Goal: Task Accomplishment & Management: Use online tool/utility

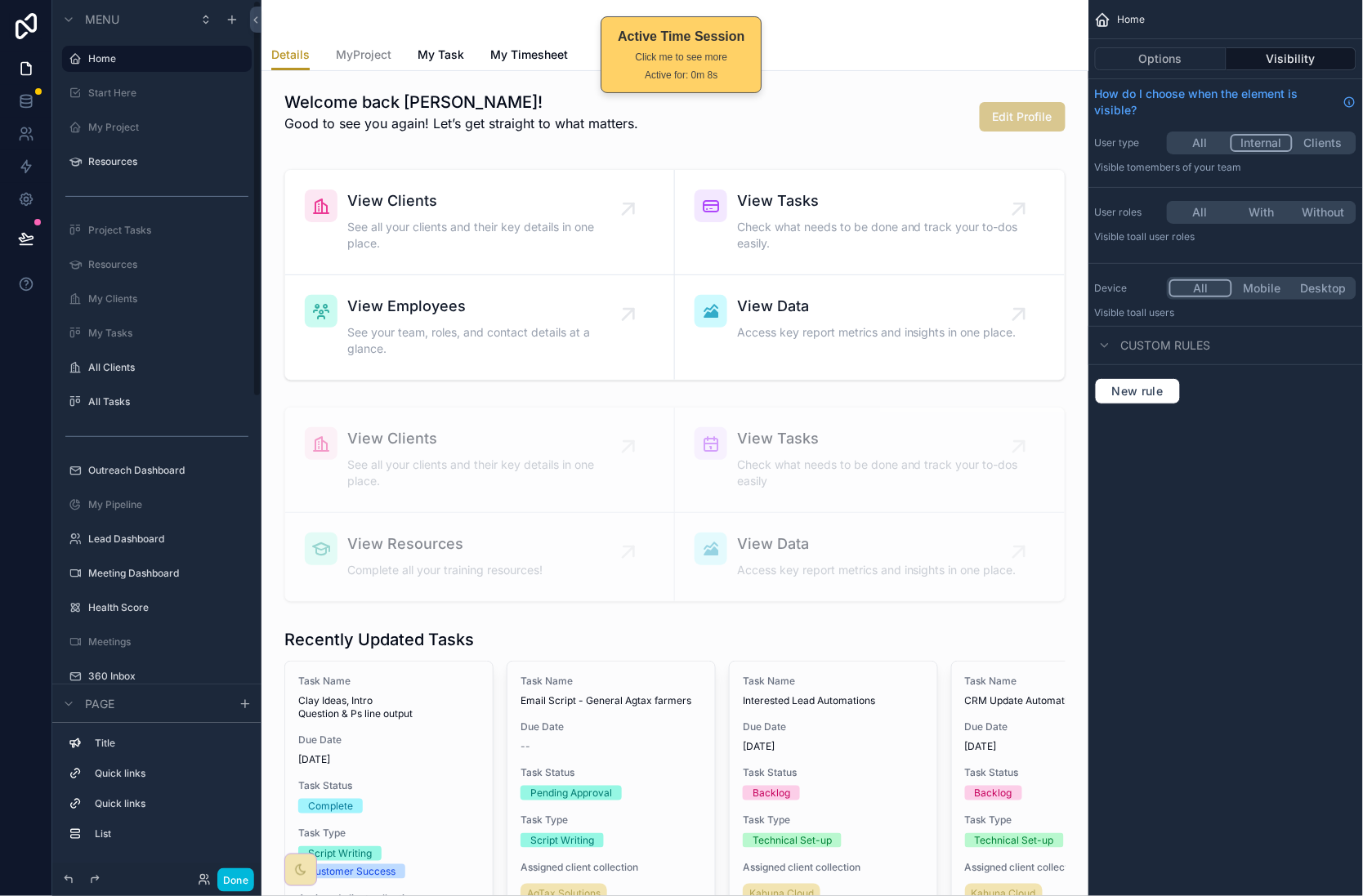
drag, startPoint x: 240, startPoint y: 878, endPoint x: 245, endPoint y: 708, distance: 170.1
click at [239, 878] on button "Done" at bounding box center [235, 880] width 37 height 24
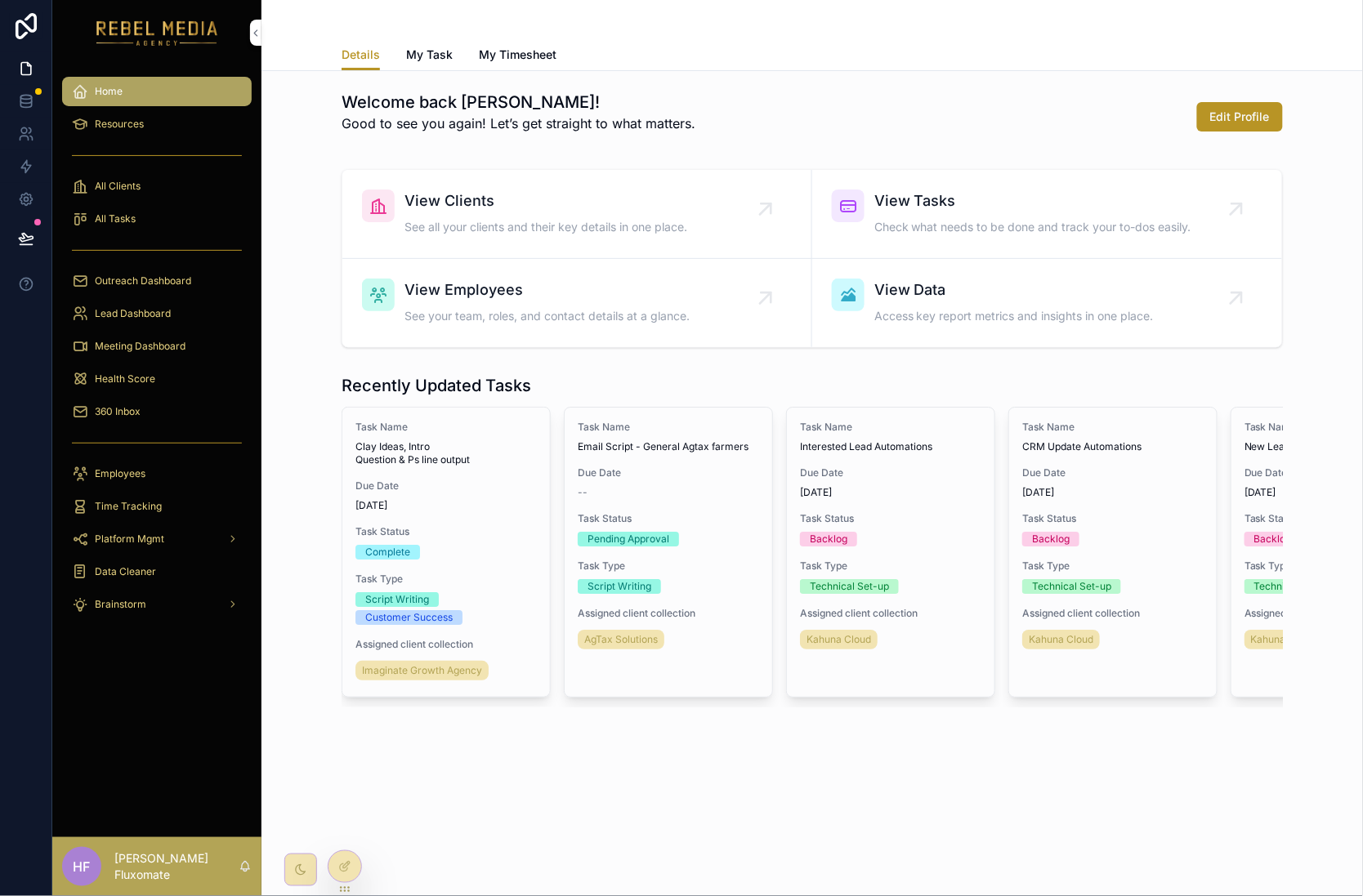
click at [155, 407] on div "360 Inbox" at bounding box center [156, 411] width 170 height 26
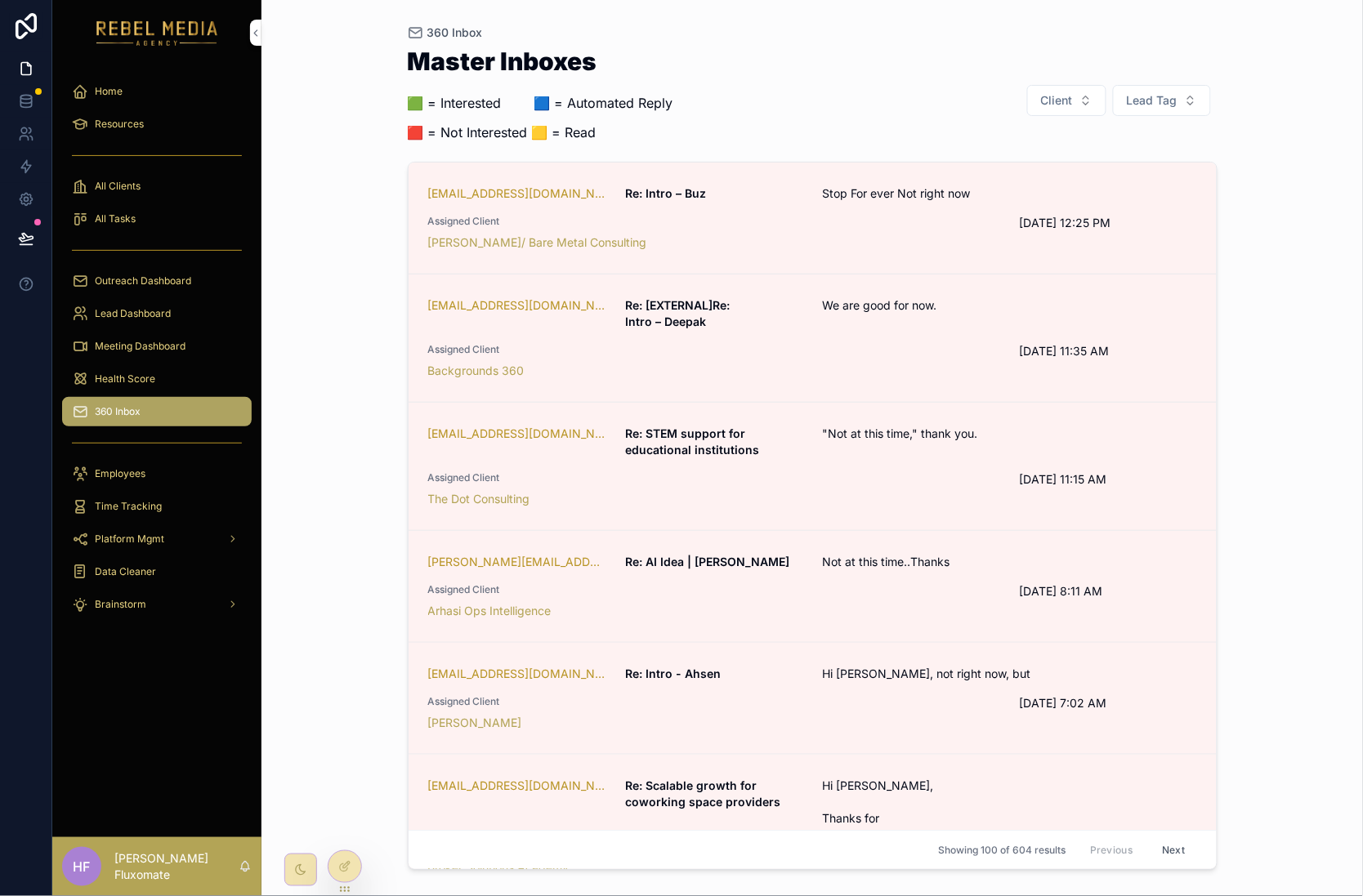
click at [934, 201] on span "Stop For ever Not right now" at bounding box center [944, 193] width 244 height 16
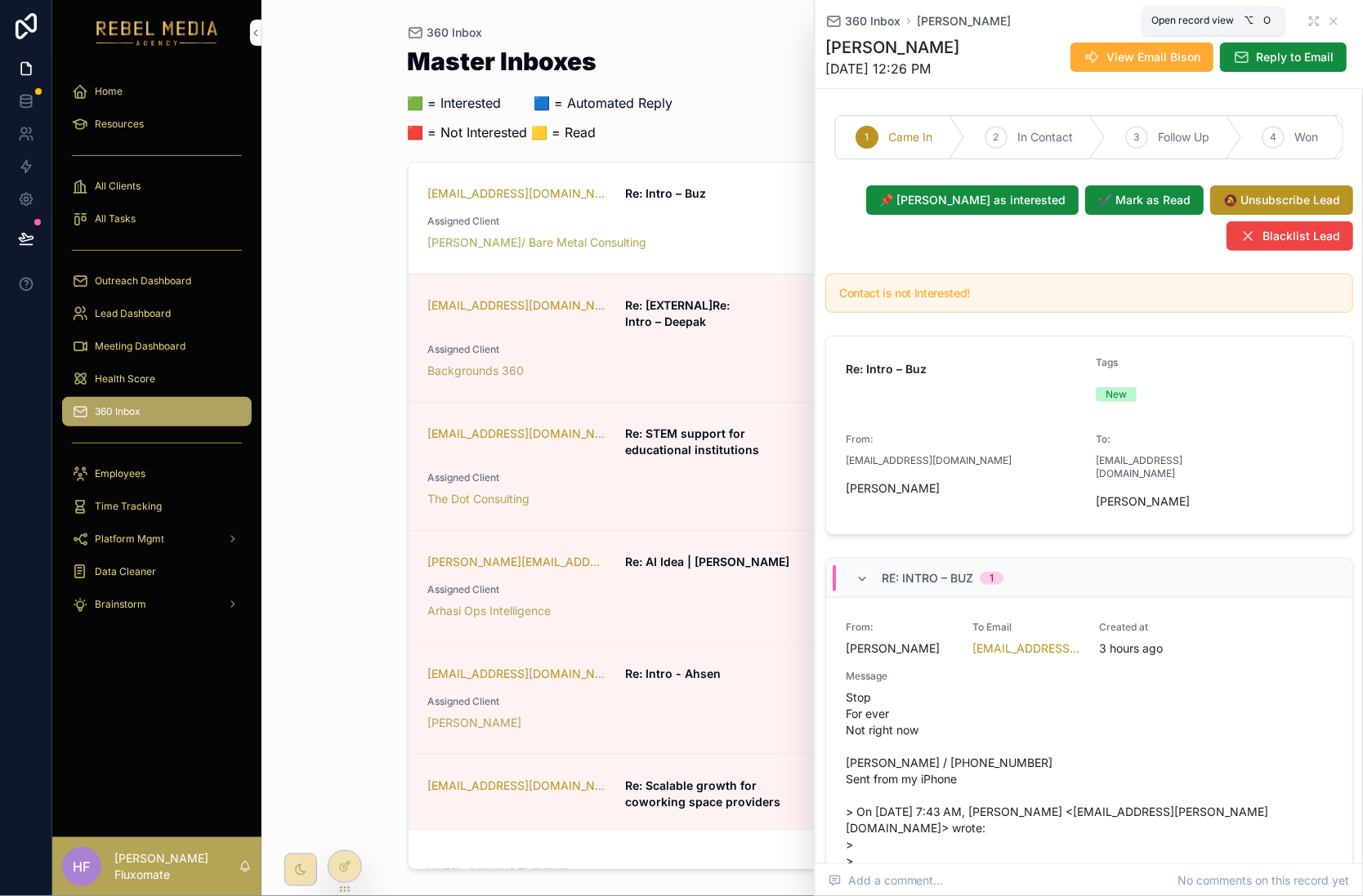
click at [1307, 18] on icon "scrollable content" at bounding box center [1313, 21] width 13 height 13
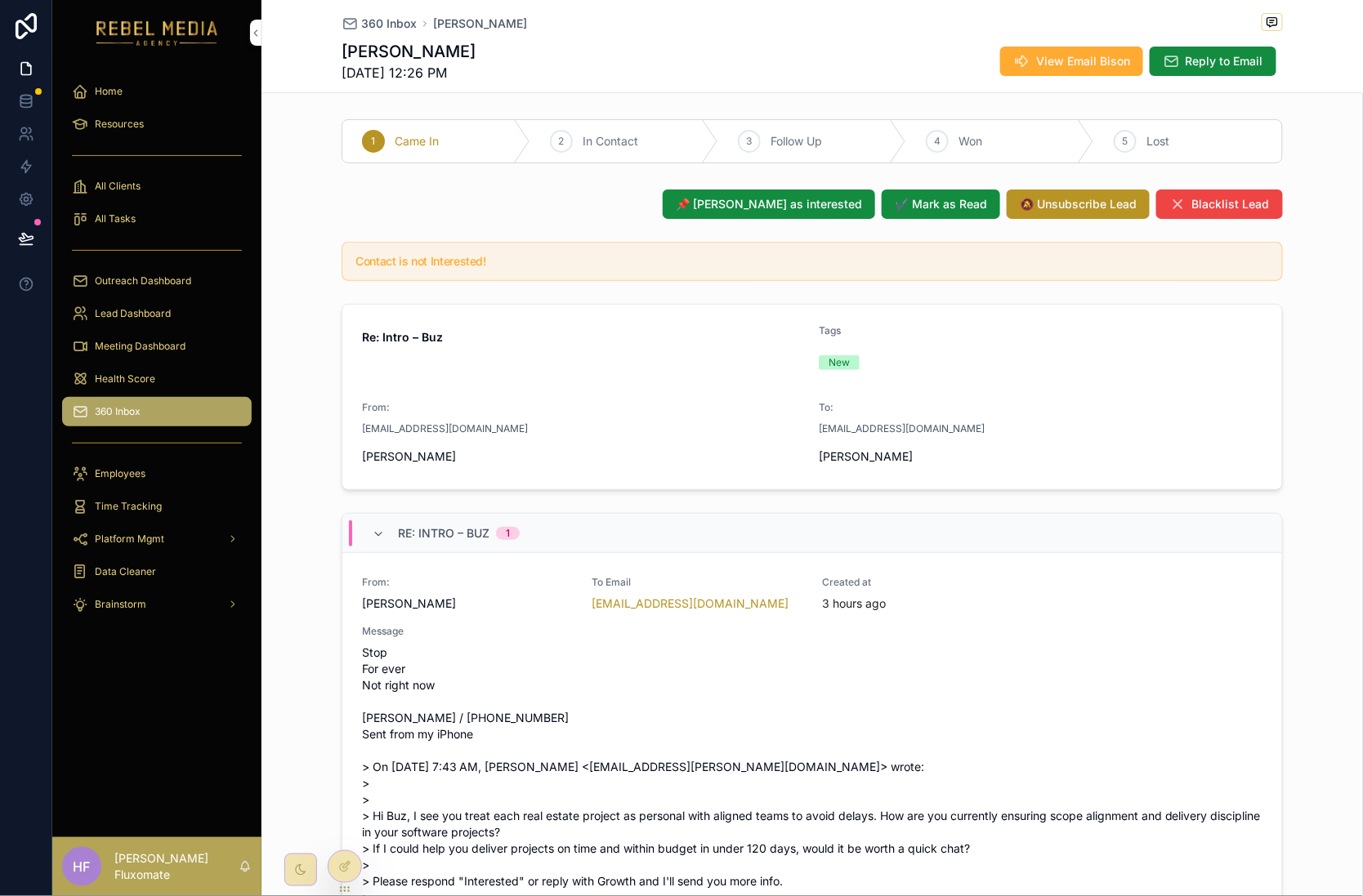
click at [398, 29] on span "360 Inbox" at bounding box center [389, 23] width 55 height 16
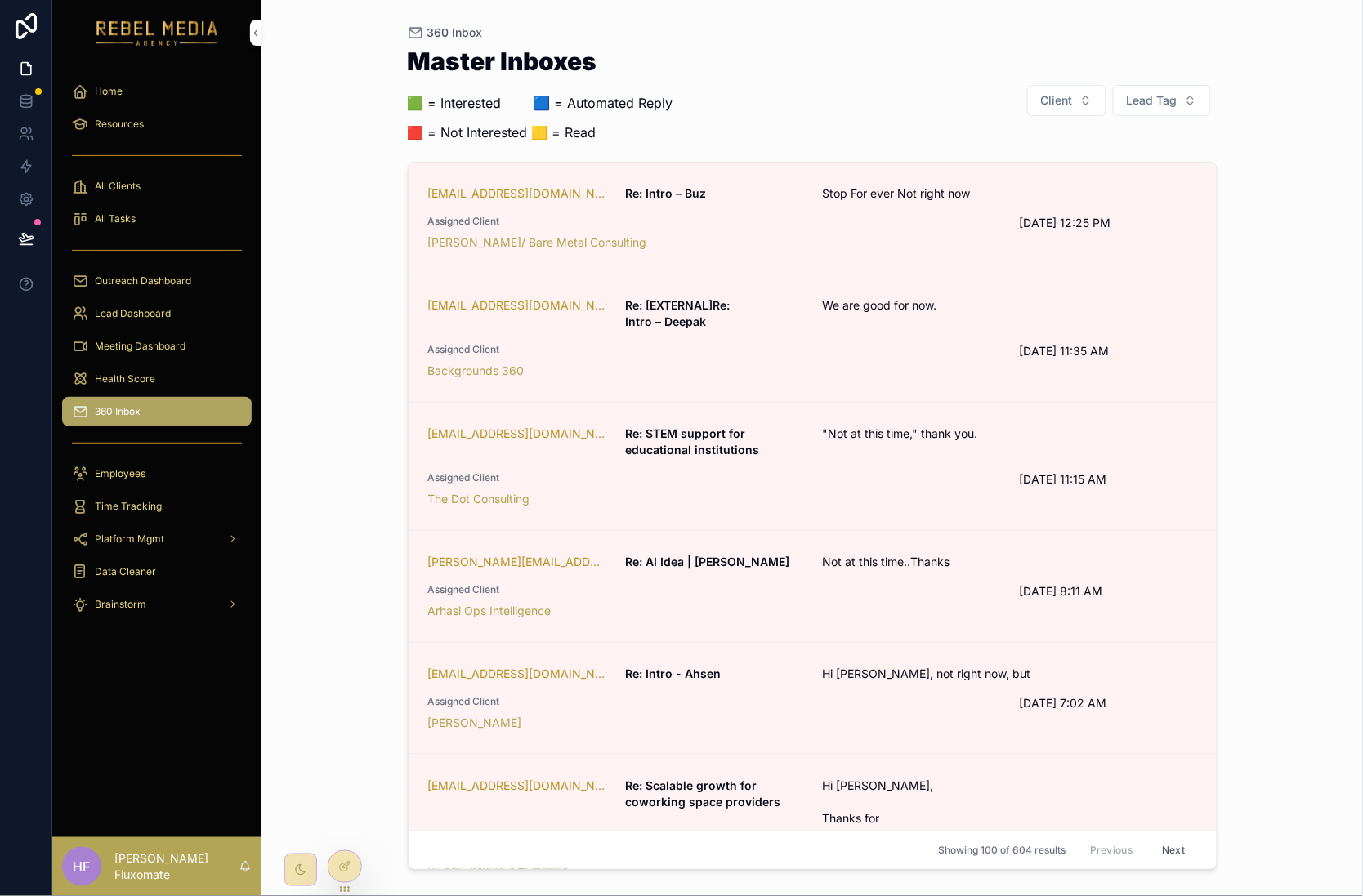
click at [981, 203] on div "buz@surfingrealty.com Re: Intro – Buz Stop For ever Not right now Assigned Clie…" at bounding box center [812, 218] width 769 height 66
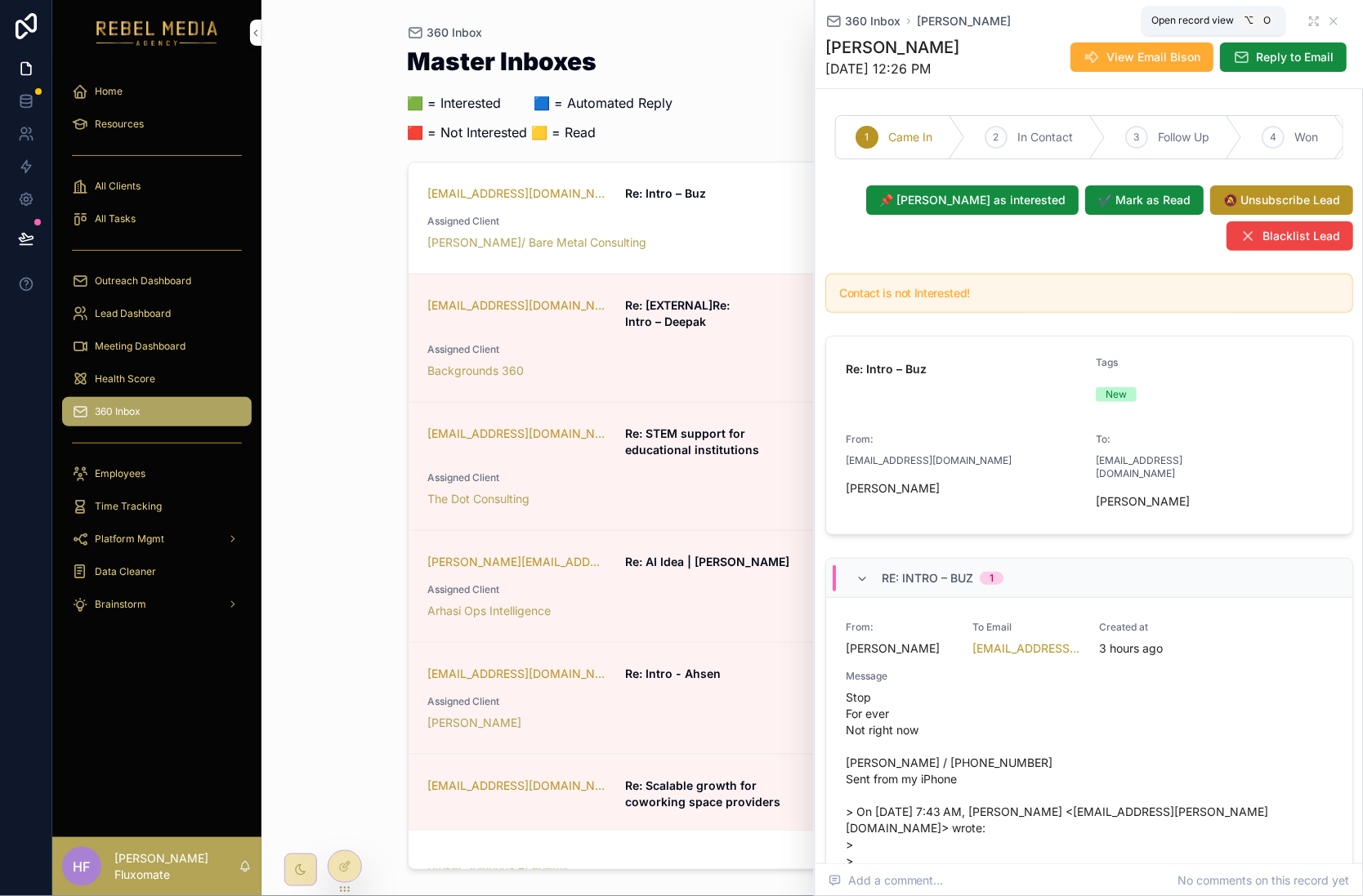
click at [1307, 19] on icon "scrollable content" at bounding box center [1313, 21] width 13 height 13
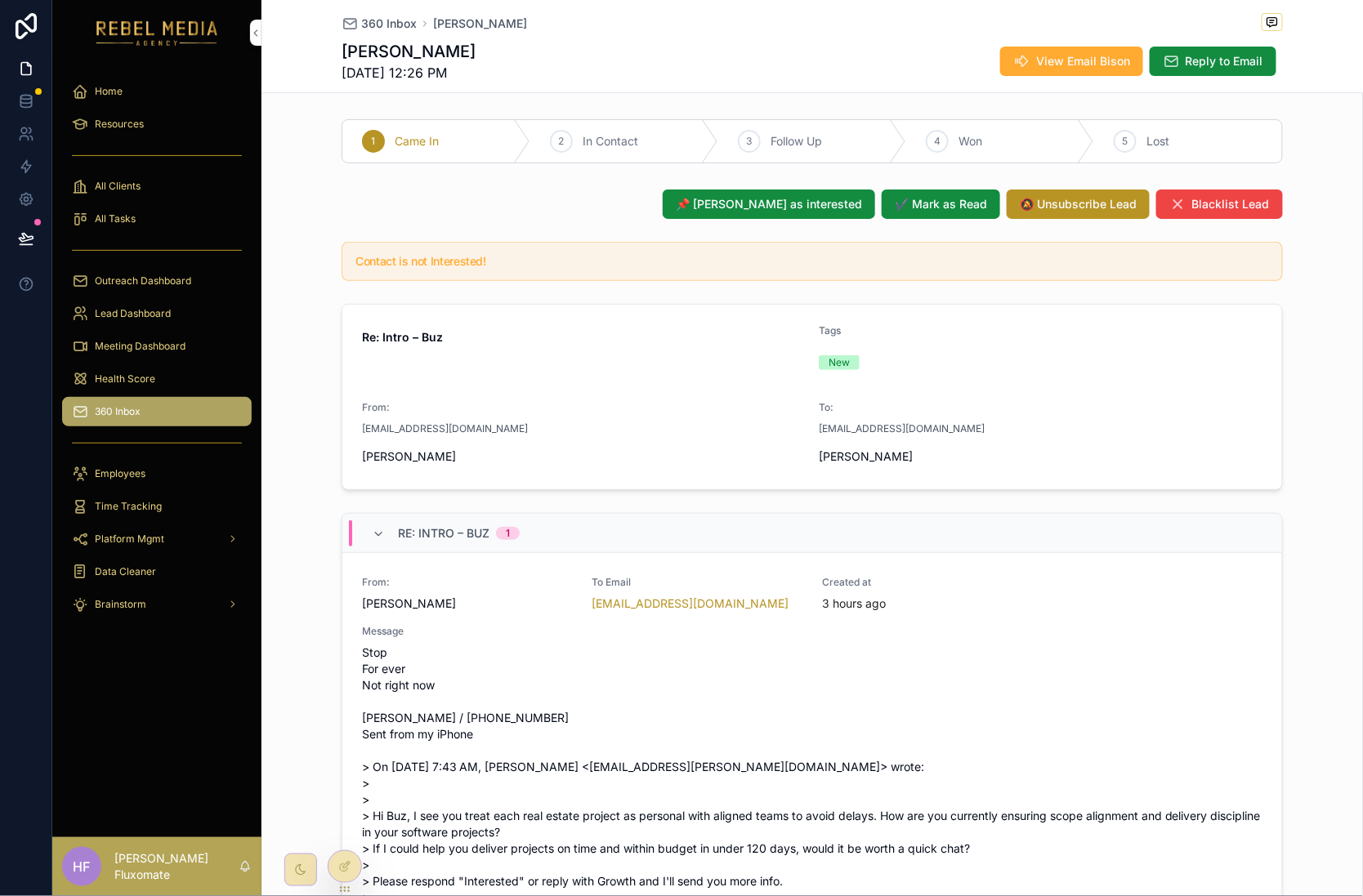
drag, startPoint x: 344, startPoint y: 867, endPoint x: 405, endPoint y: 764, distance: 119.7
click at [344, 867] on icon at bounding box center [345, 866] width 13 height 13
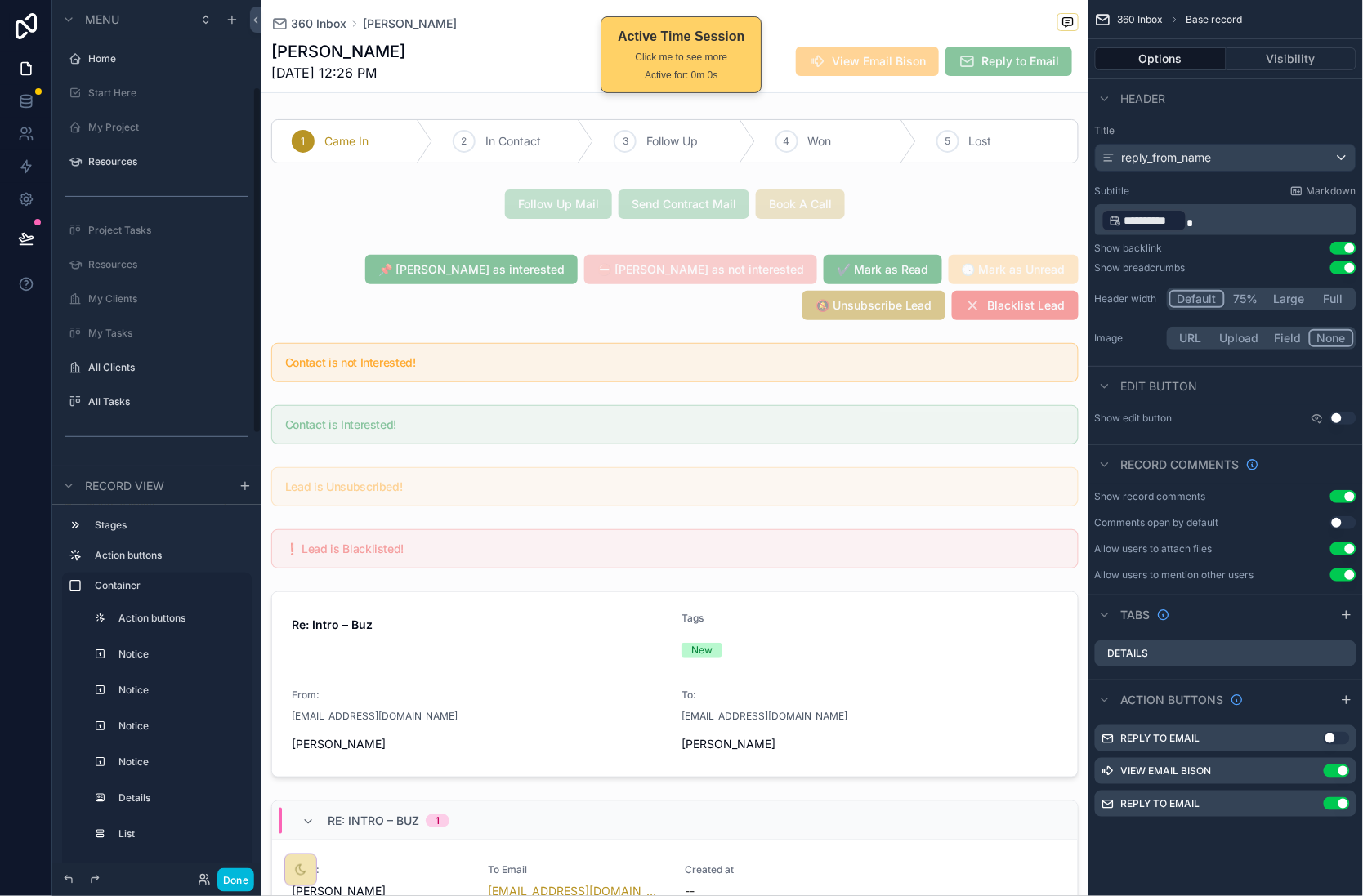
scroll to position [219, 0]
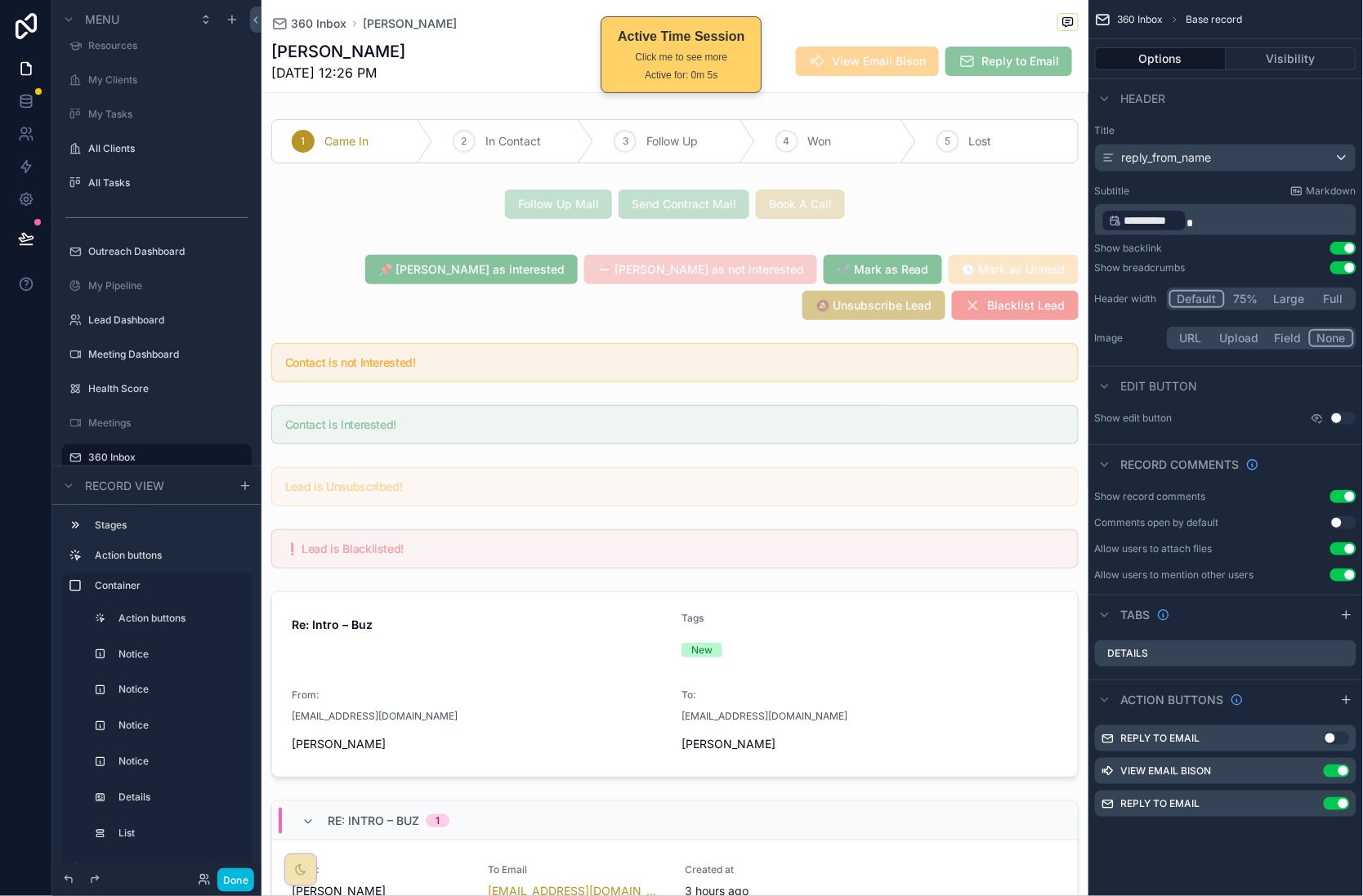
click at [327, 24] on span "360 Inbox" at bounding box center [318, 23] width 55 height 16
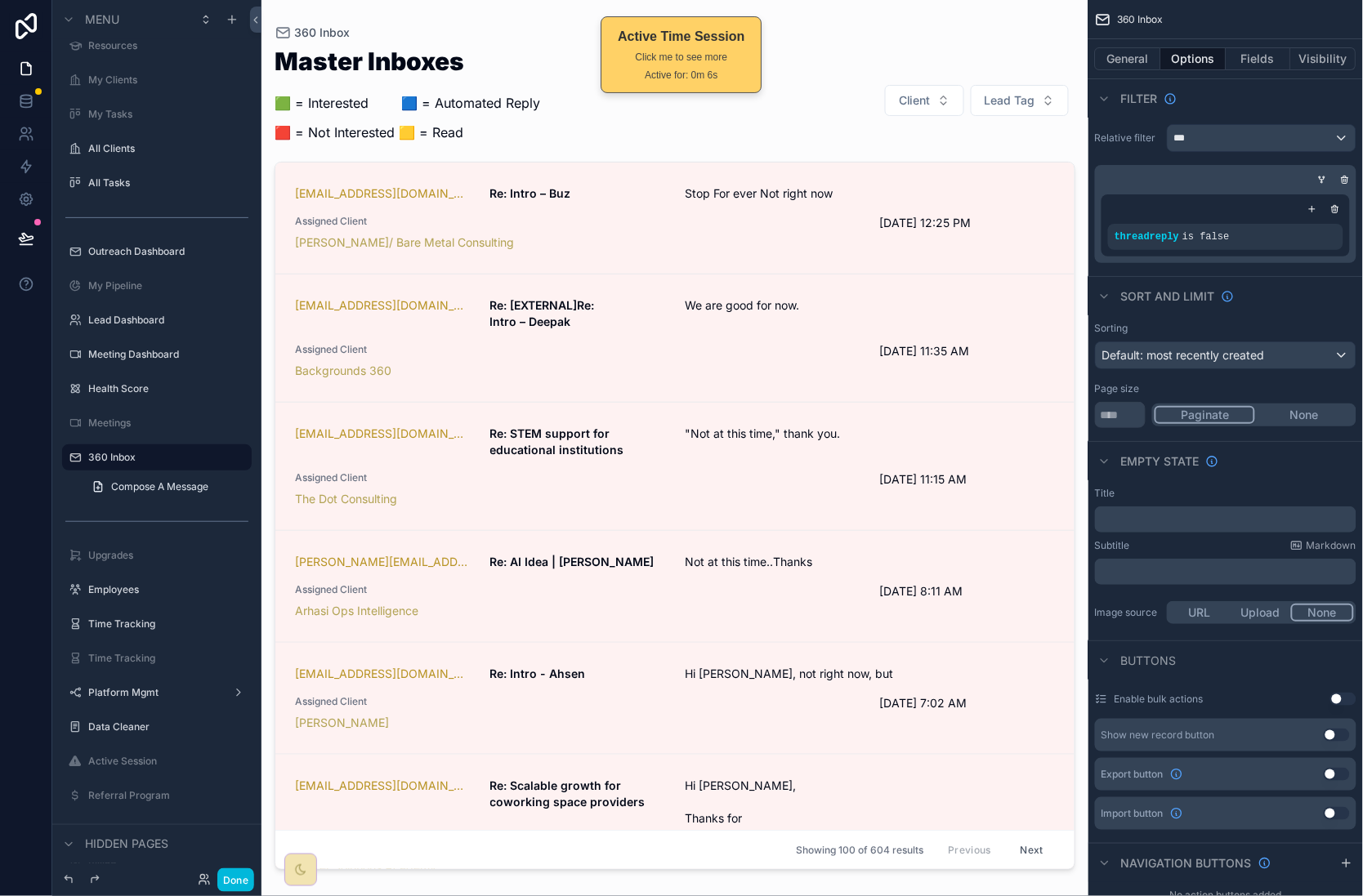
drag, startPoint x: 234, startPoint y: 886, endPoint x: 265, endPoint y: 810, distance: 82.1
click at [234, 886] on button "Done" at bounding box center [235, 880] width 37 height 24
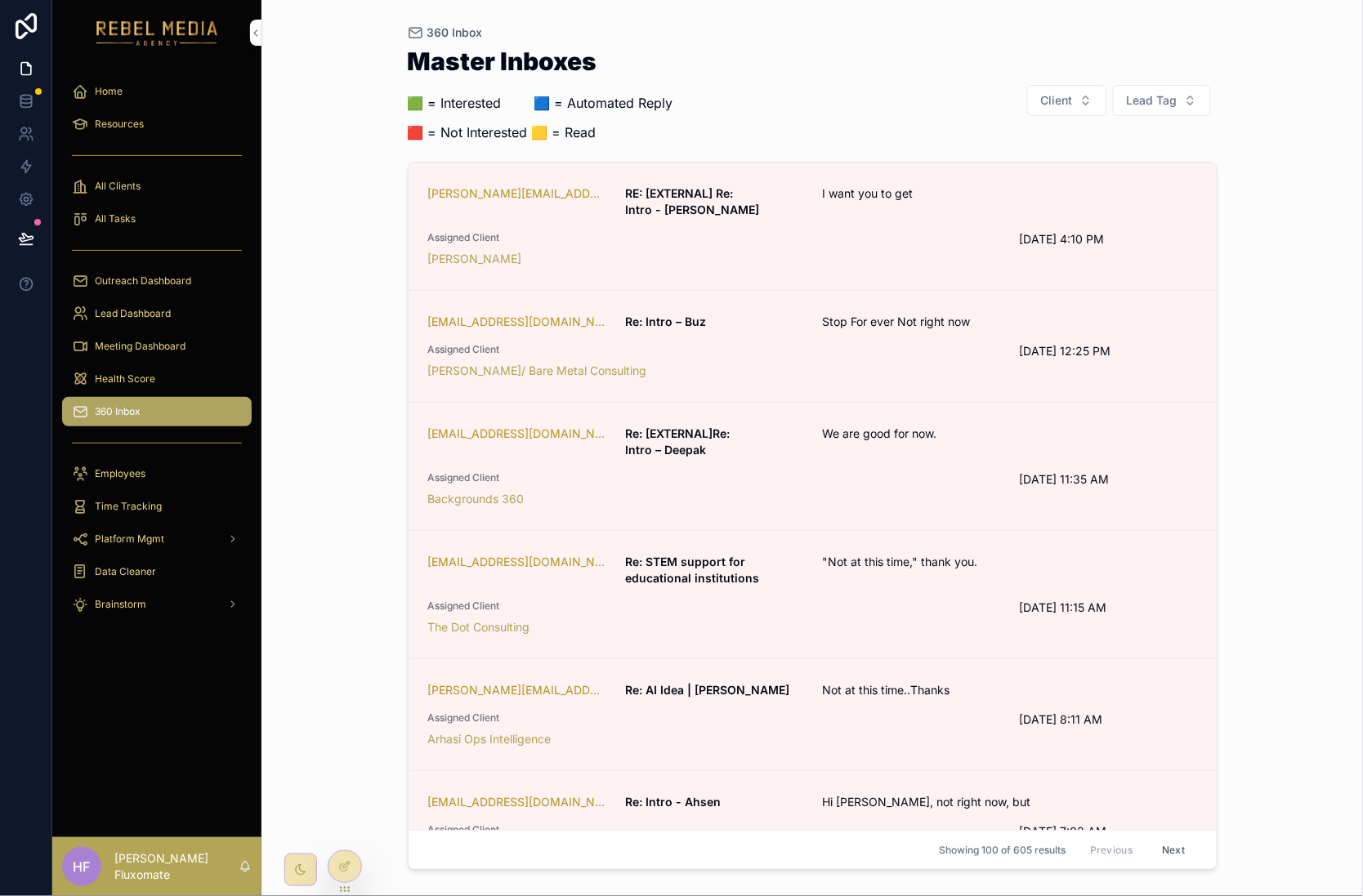
click at [928, 189] on span "I want you to get" at bounding box center [944, 193] width 244 height 16
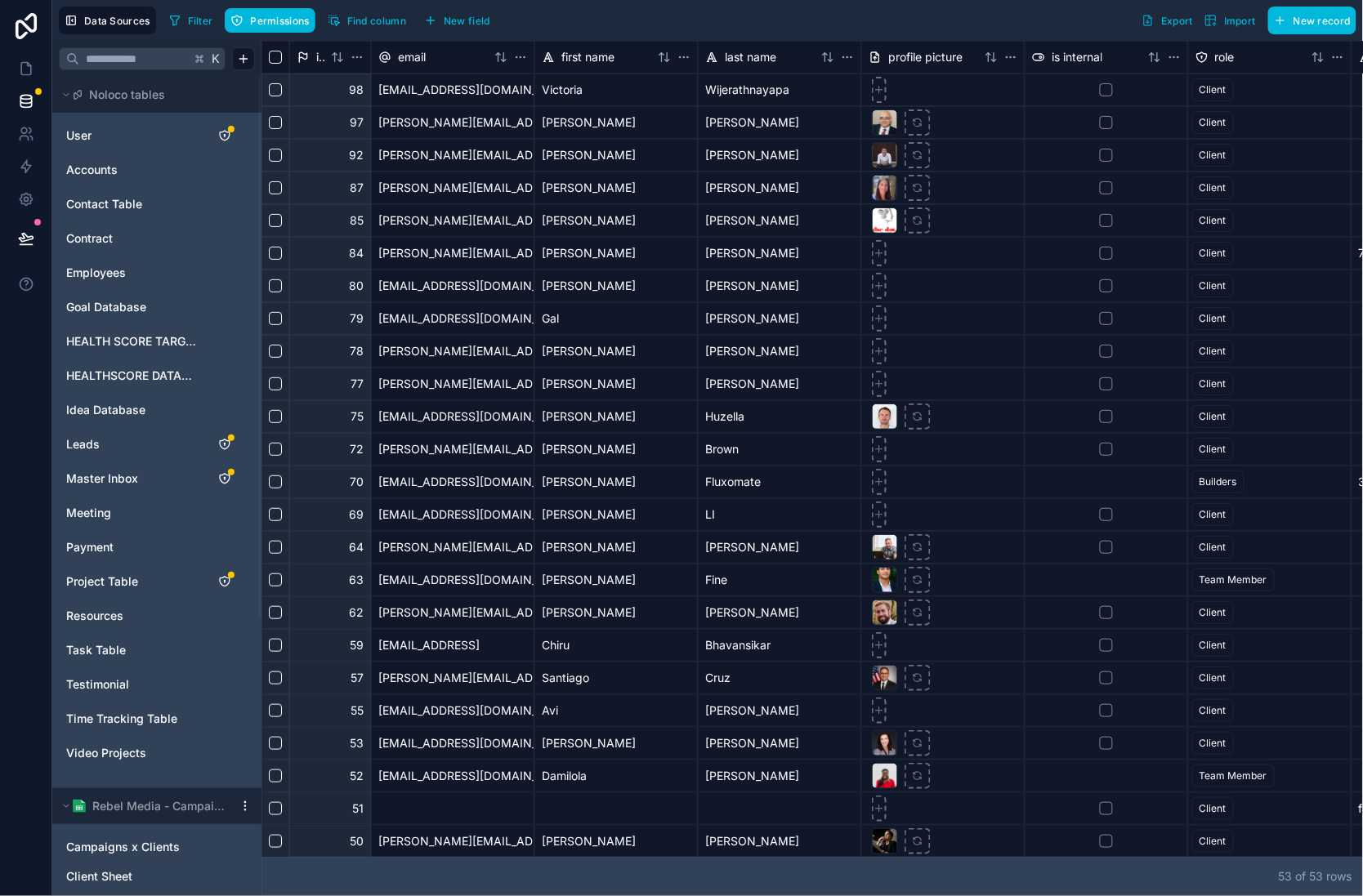
click at [135, 476] on span "Master Inbox" at bounding box center [101, 478] width 71 height 16
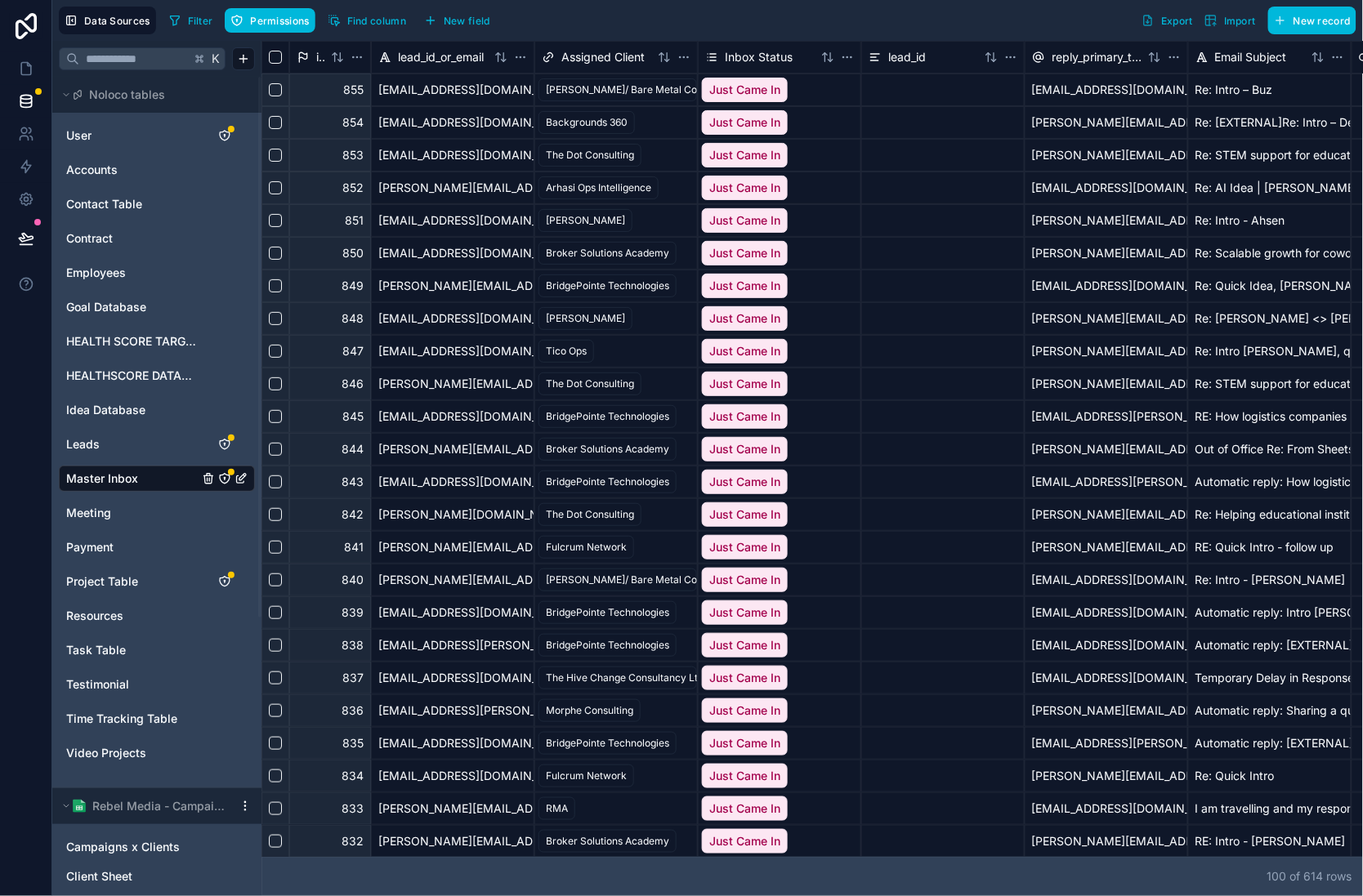
click at [148, 580] on link "Project Table" at bounding box center [131, 581] width 132 height 16
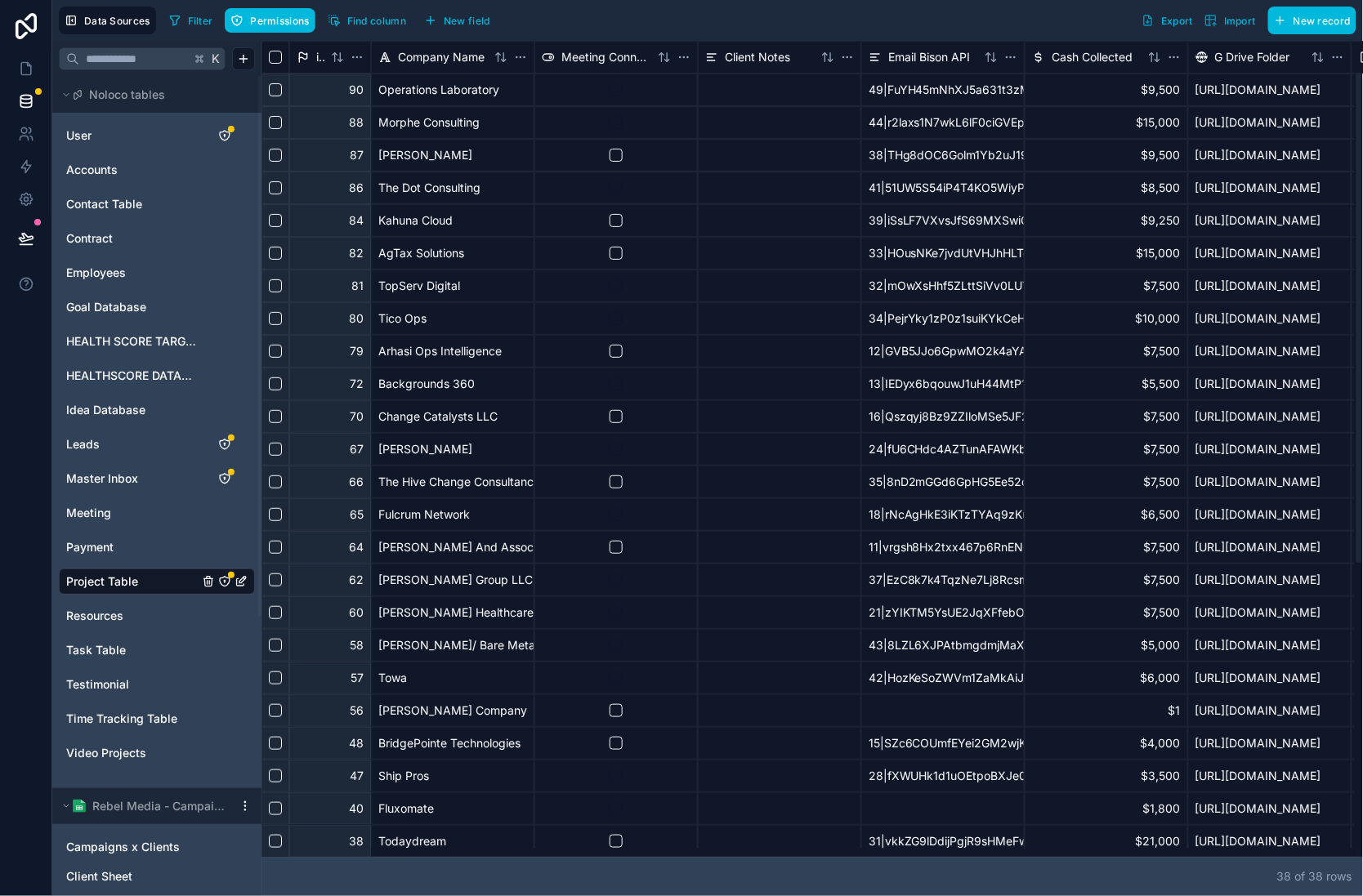
click at [411, 96] on div "Operations Laboratory" at bounding box center [452, 90] width 164 height 32
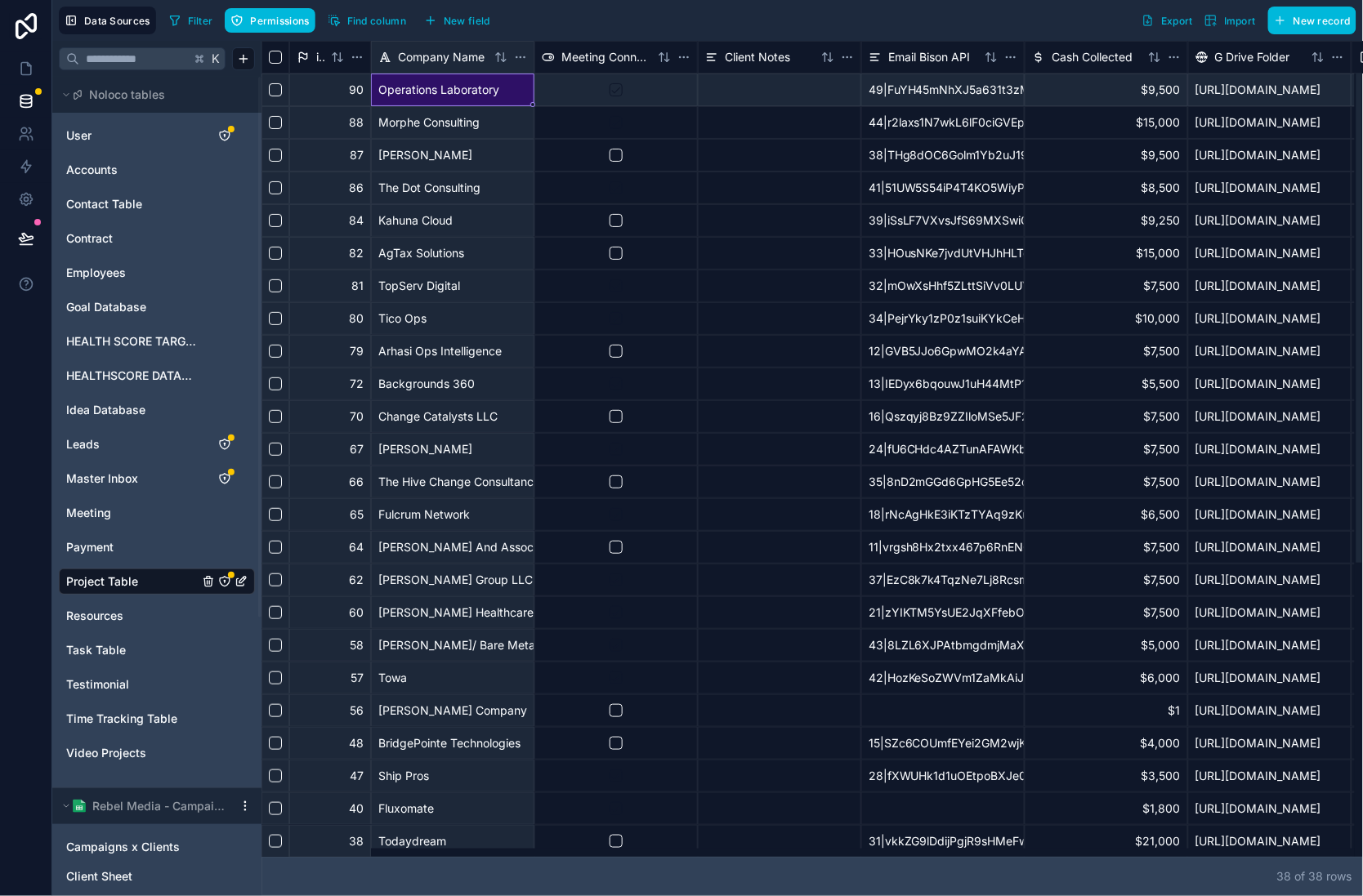
click at [915, 95] on div "49|FuYH45mNhXJ5a631t3zMFdlG2xdcAkk03xS3LWy7291b3ad3" at bounding box center [943, 90] width 164 height 32
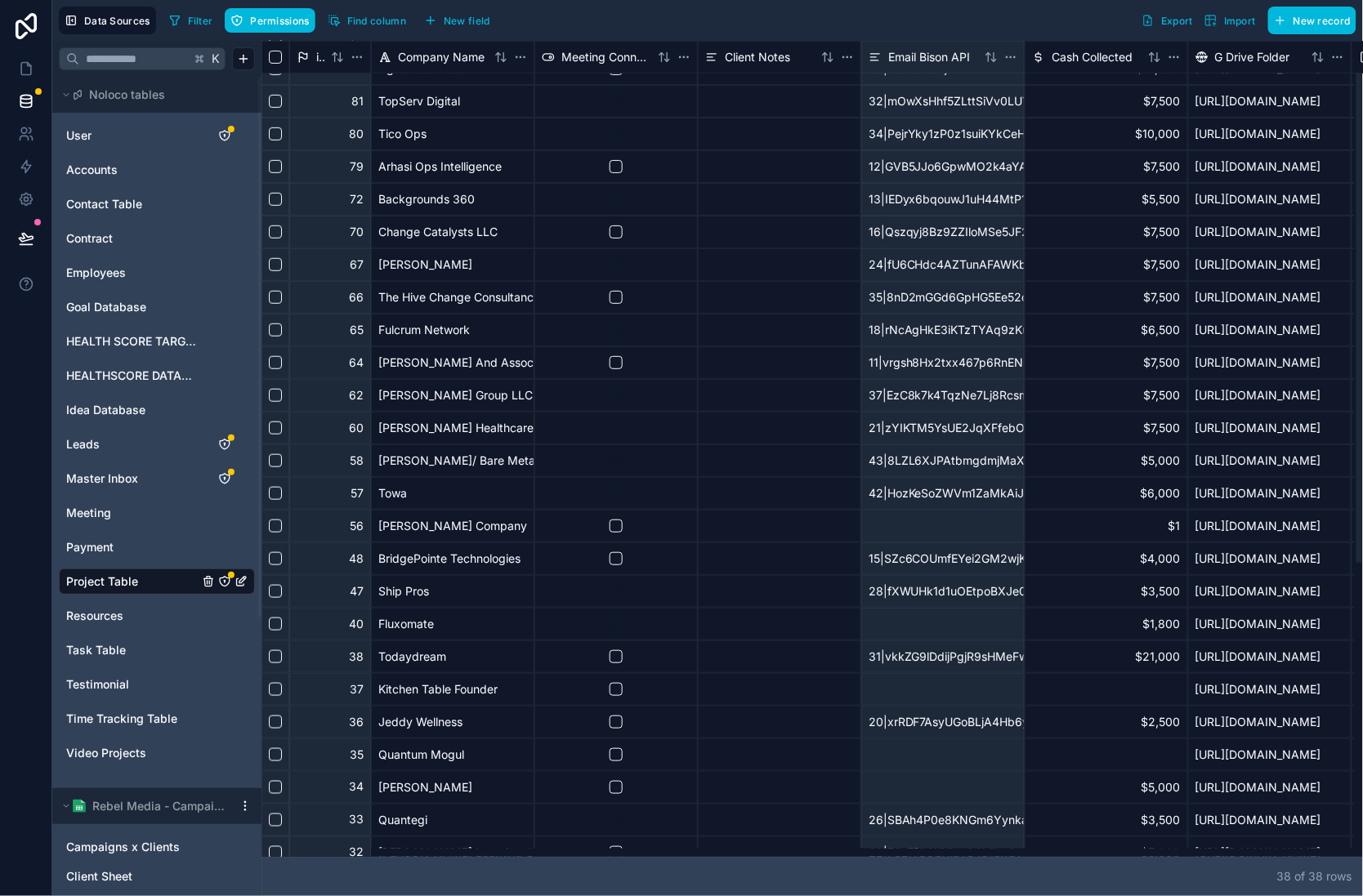
scroll to position [457, 0]
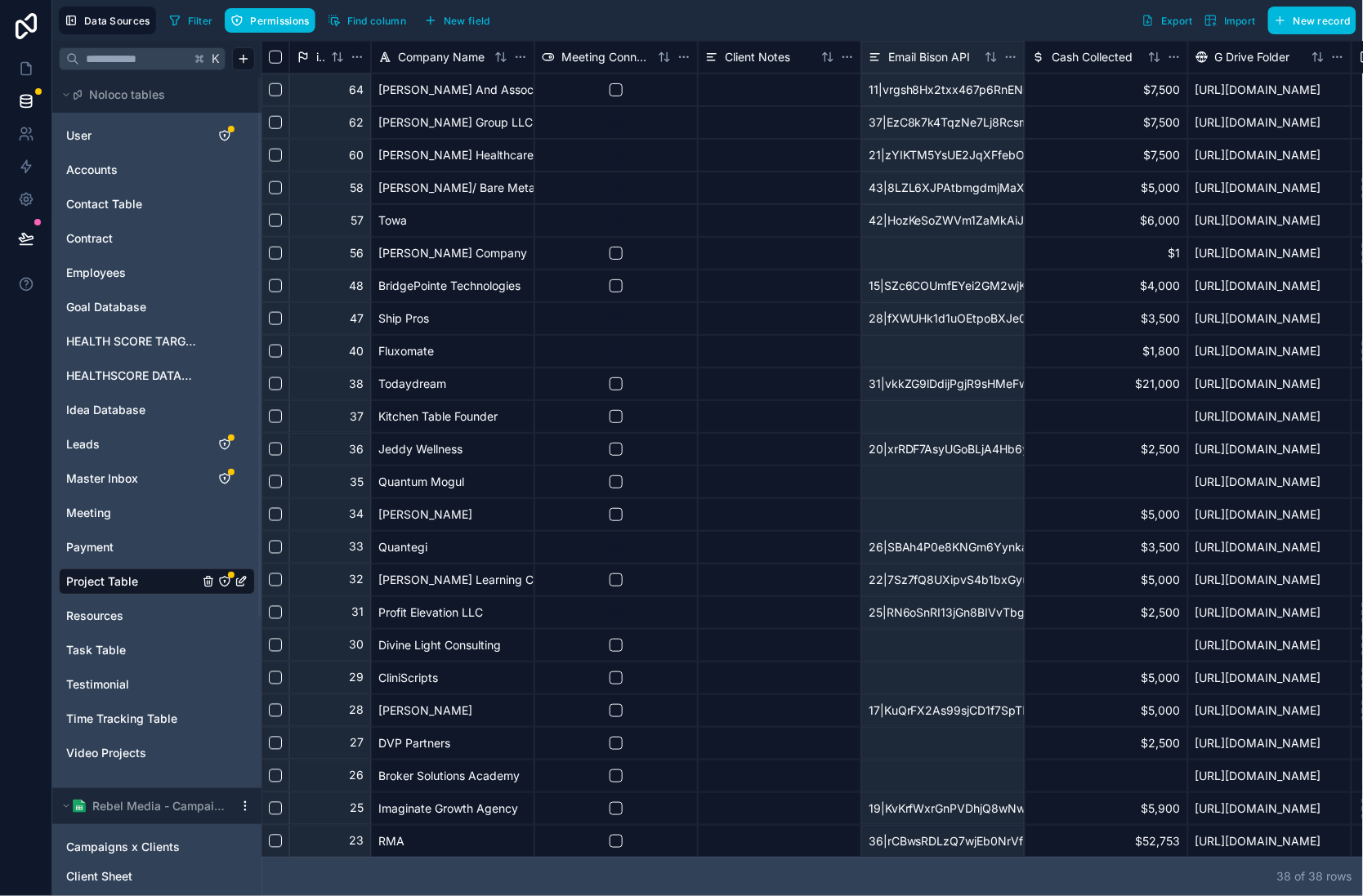
click at [122, 483] on span "Master Inbox" at bounding box center [101, 478] width 71 height 16
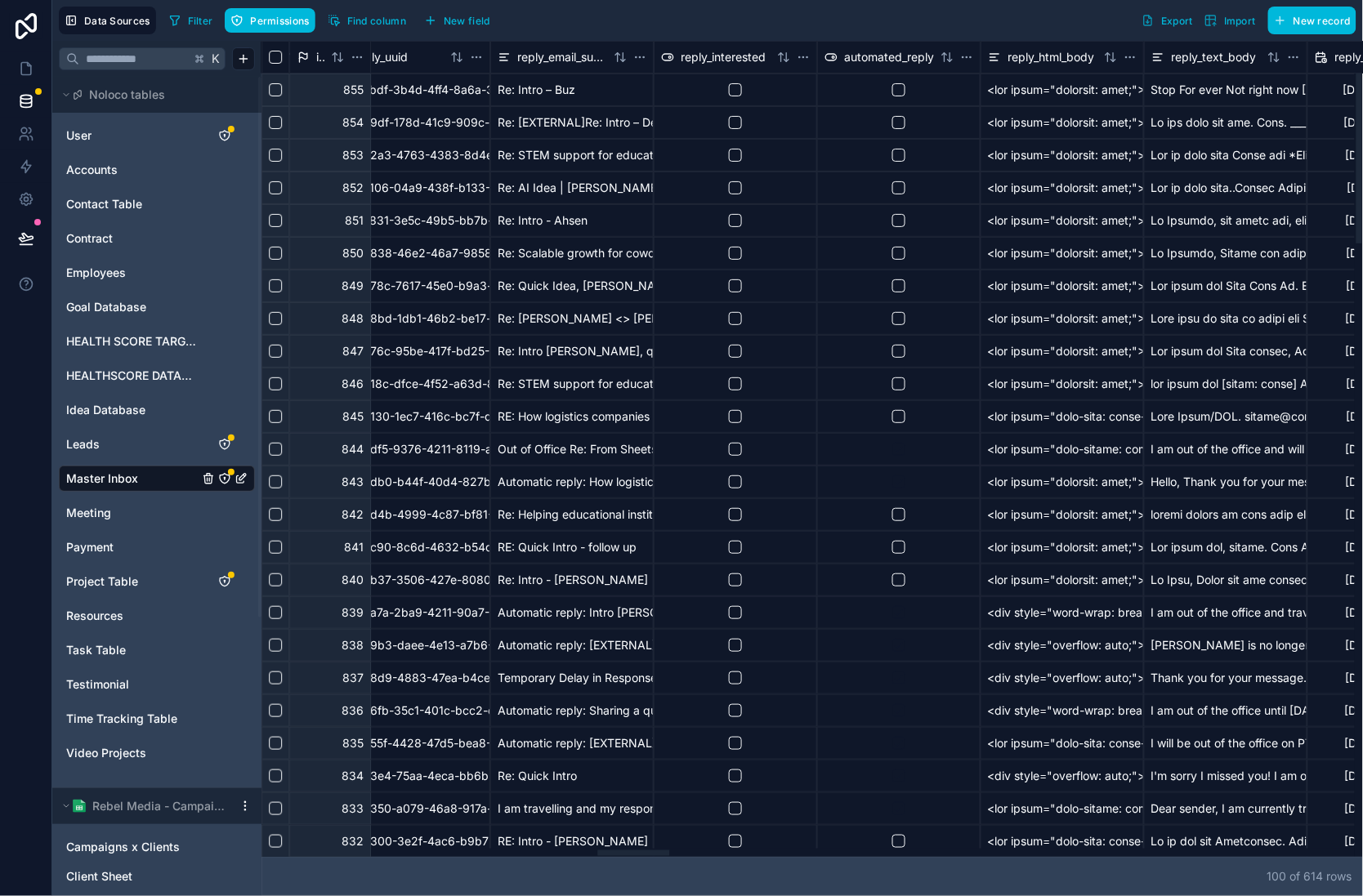
drag, startPoint x: 729, startPoint y: 851, endPoint x: 683, endPoint y: 302, distance: 550.9
click at [635, 848] on div at bounding box center [808, 852] width 1093 height 9
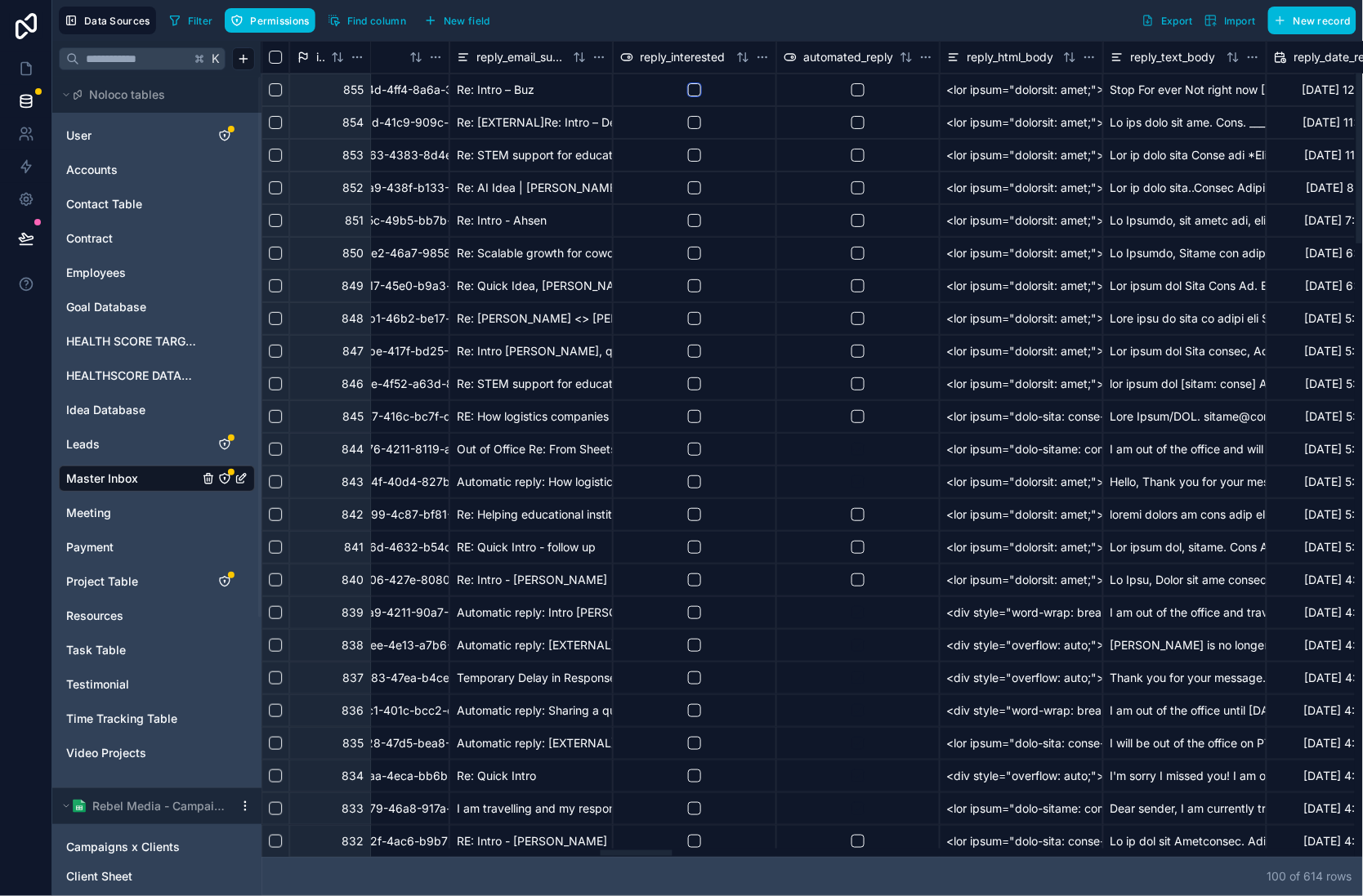
click at [697, 90] on button "button" at bounding box center [694, 90] width 13 height 13
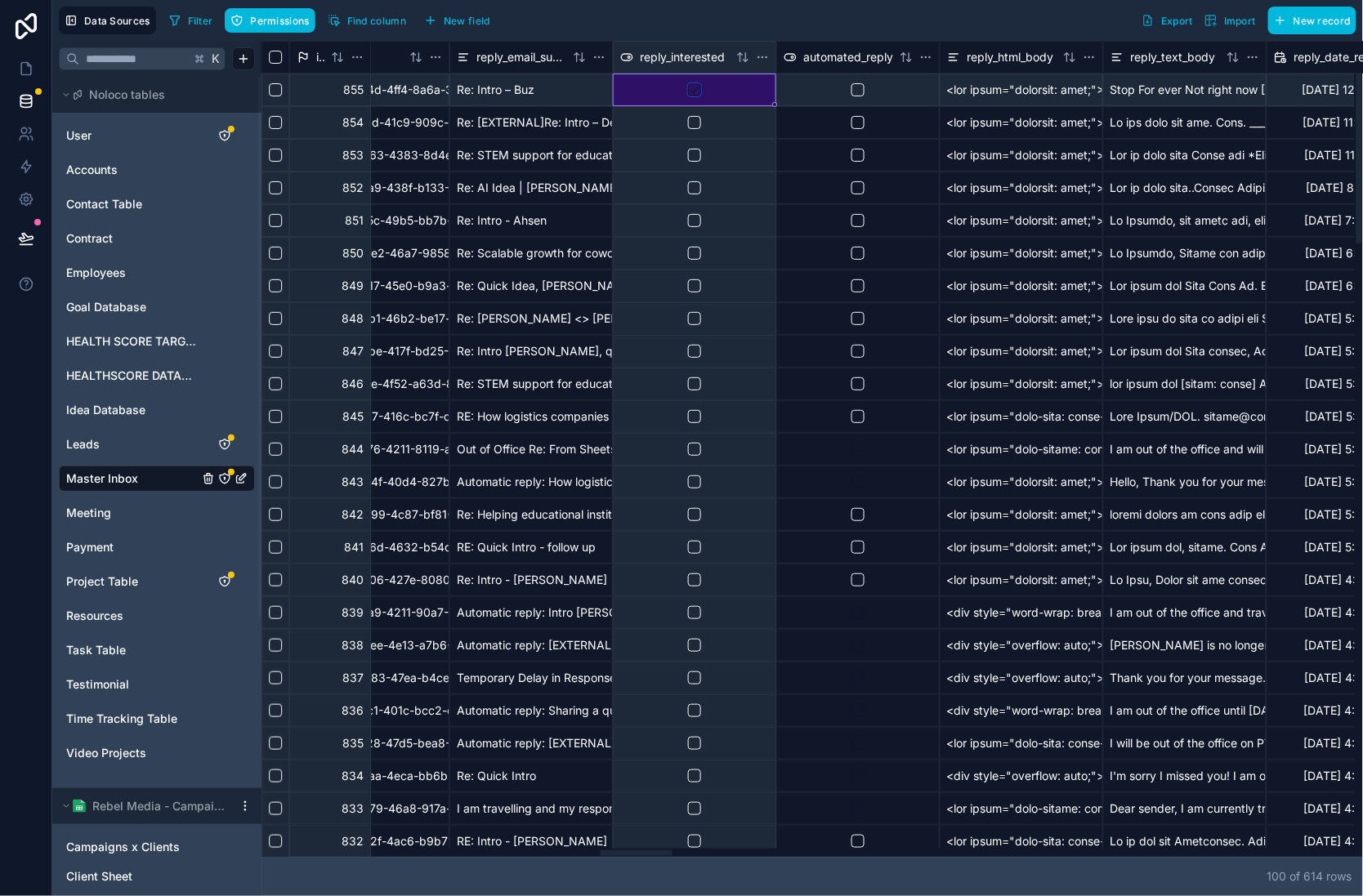
click at [696, 93] on button "button" at bounding box center [694, 90] width 13 height 13
click at [698, 95] on button "button" at bounding box center [694, 90] width 13 height 13
click at [835, 57] on span "automated_reply" at bounding box center [848, 56] width 90 height 16
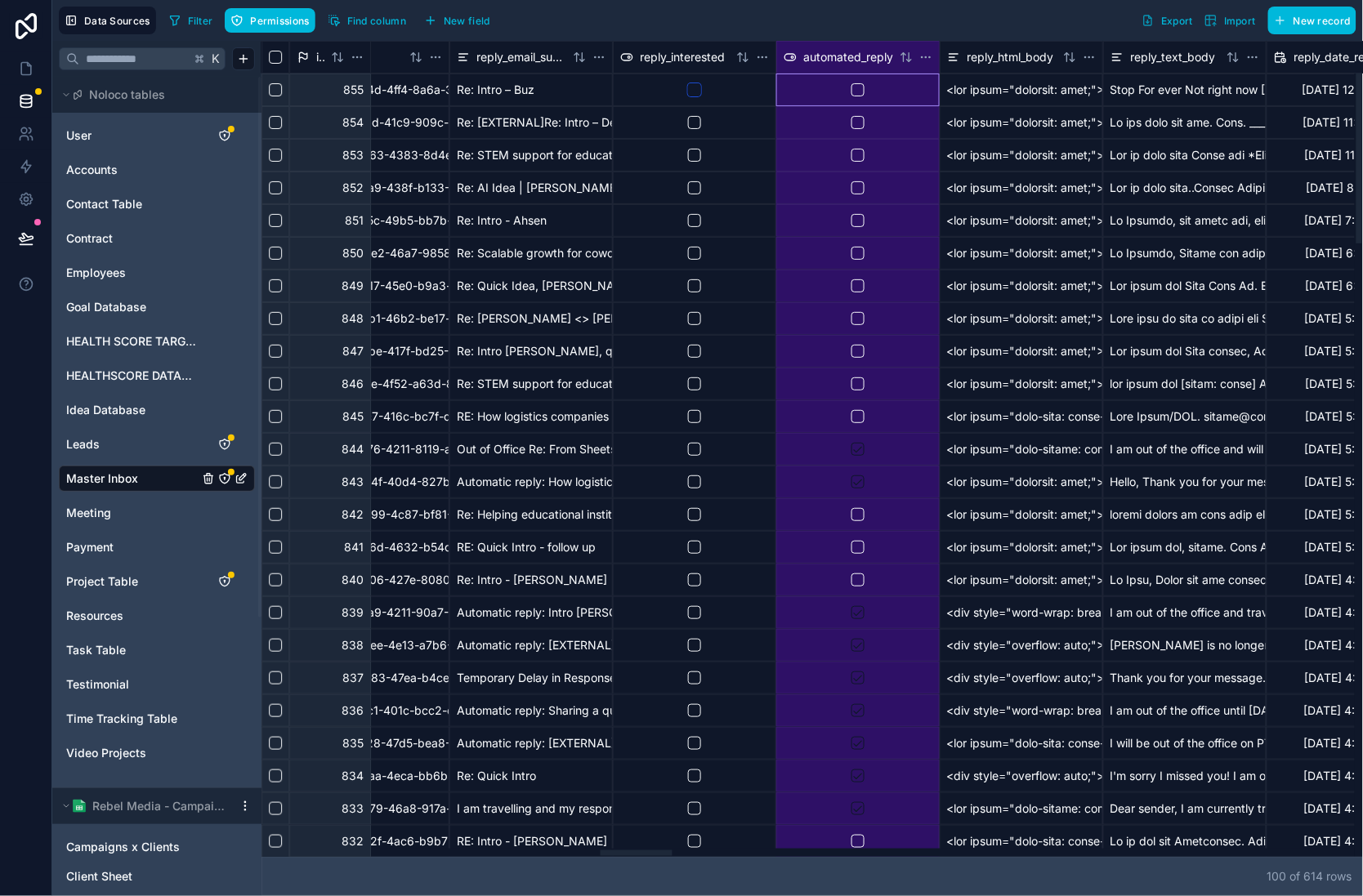
click at [698, 85] on button "button" at bounding box center [694, 90] width 13 height 13
